Goal: Task Accomplishment & Management: Complete application form

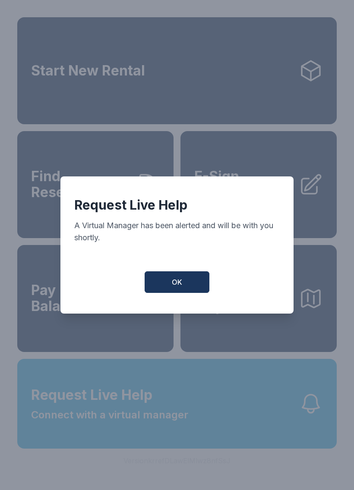
click at [189, 283] on button "OK" at bounding box center [177, 283] width 65 height 22
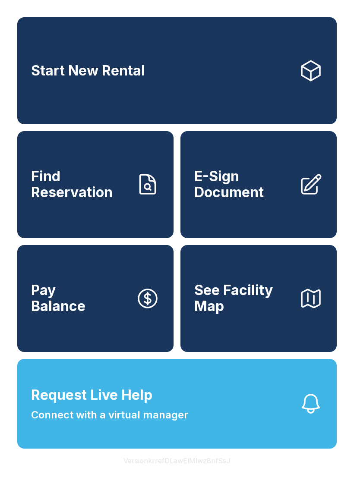
click at [262, 190] on span "E-Sign Document" at bounding box center [243, 185] width 98 height 32
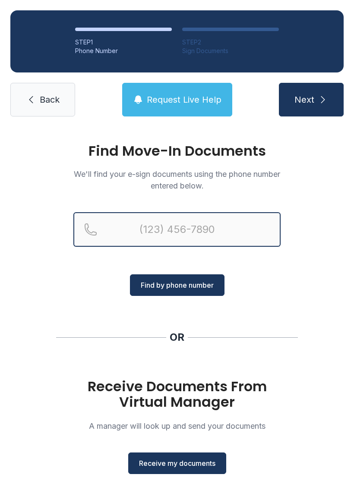
click at [193, 224] on input "Reservation phone number" at bounding box center [176, 229] width 207 height 35
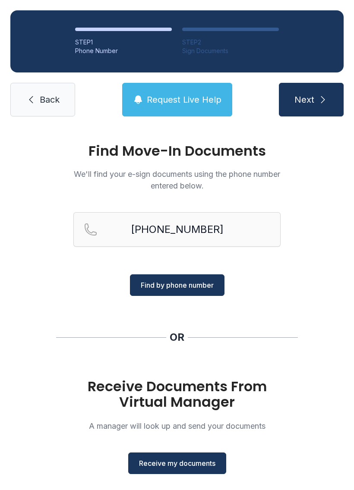
click at [201, 294] on button "Find by phone number" at bounding box center [177, 286] width 95 height 22
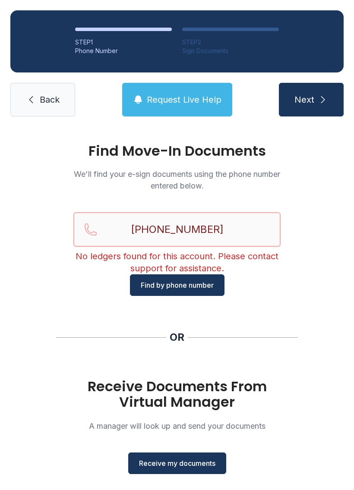
click at [159, 230] on input "[PHONE_NUMBER]" at bounding box center [176, 229] width 207 height 35
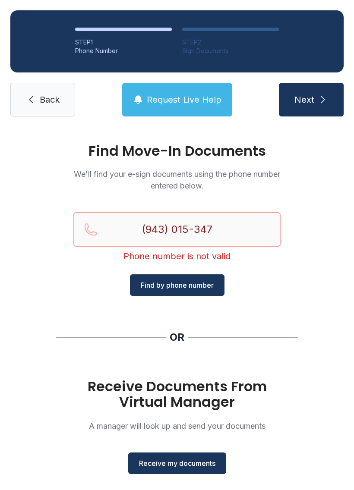
type input "[PHONE_NUMBER]"
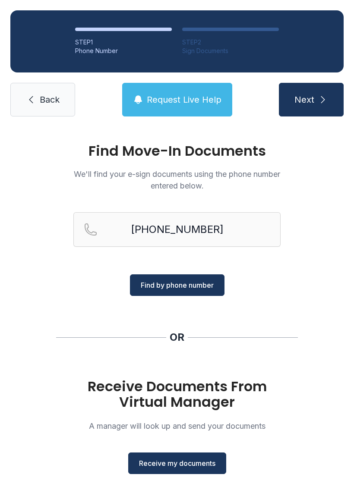
click at [204, 294] on button "Find by phone number" at bounding box center [177, 286] width 95 height 22
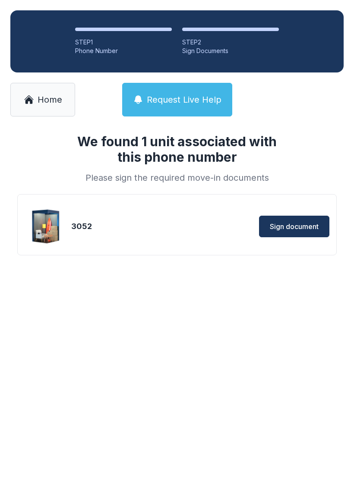
click at [306, 221] on button "Sign document" at bounding box center [294, 227] width 70 height 22
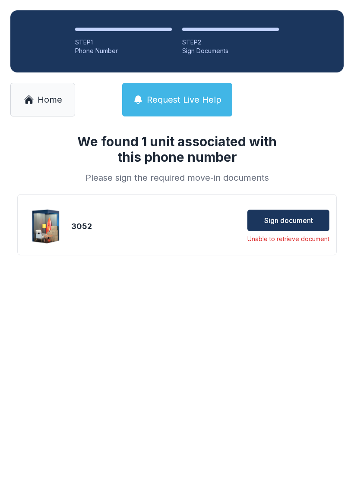
click at [310, 220] on span "Sign document" at bounding box center [288, 220] width 49 height 10
click at [294, 214] on button "Sign document" at bounding box center [288, 221] width 82 height 22
click at [92, 221] on div "3052" at bounding box center [111, 227] width 80 height 12
click at [65, 213] on img at bounding box center [45, 226] width 41 height 41
click at [306, 224] on span "Sign document" at bounding box center [288, 220] width 49 height 10
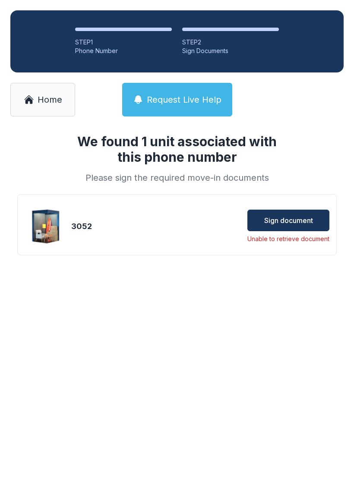
click at [51, 101] on span "Home" at bounding box center [50, 100] width 25 height 12
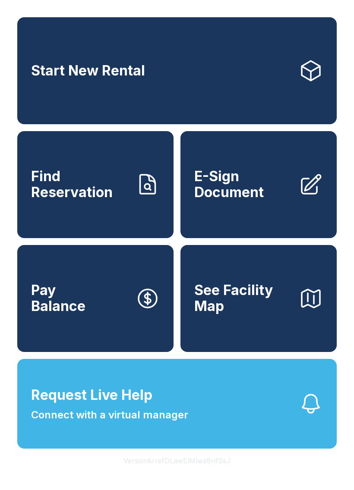
click at [277, 193] on span "E-Sign Document" at bounding box center [243, 185] width 98 height 32
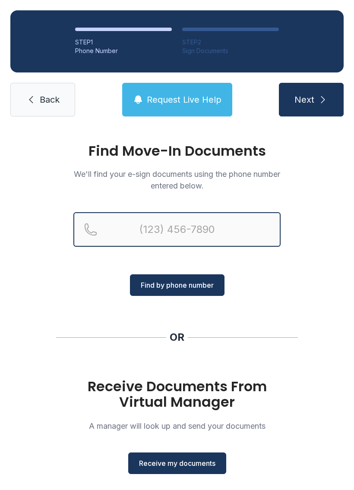
click at [190, 234] on input "Reservation phone number" at bounding box center [176, 229] width 207 height 35
type input "("
